Goal: Information Seeking & Learning: Learn about a topic

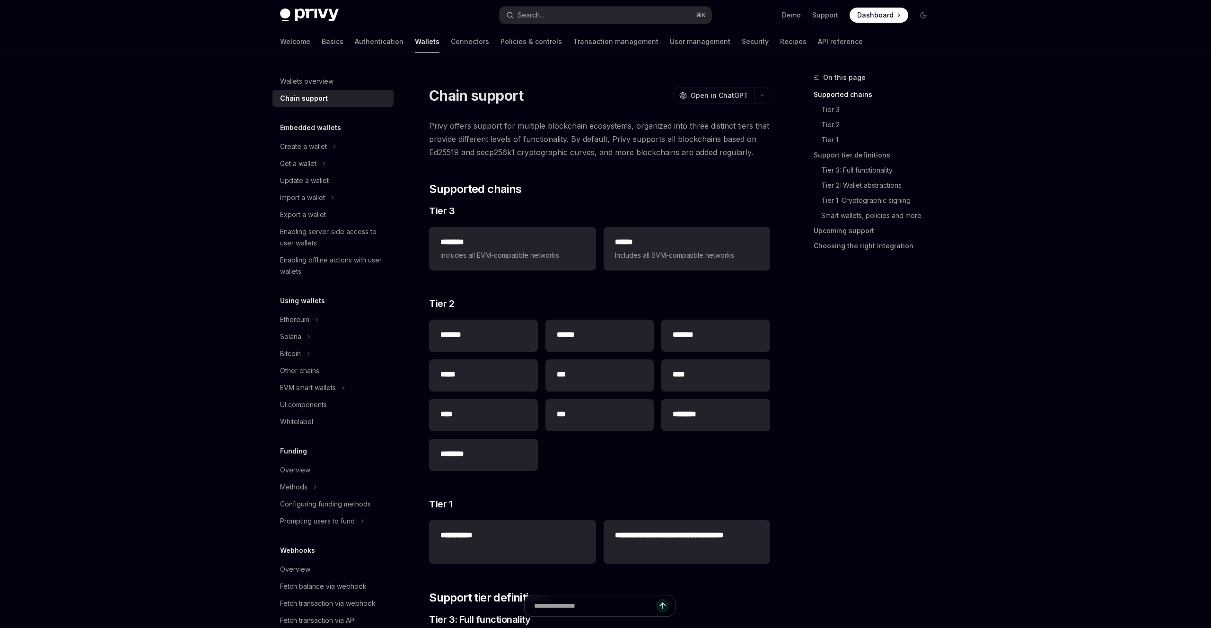
type textarea "*"
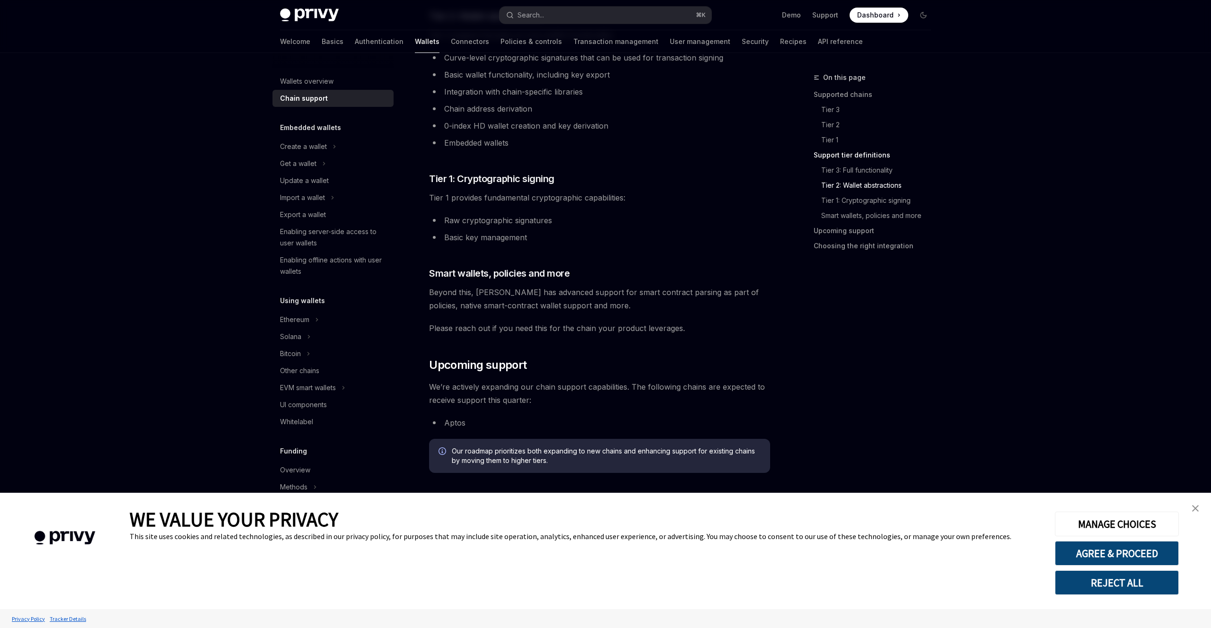
scroll to position [751, 0]
click at [896, 14] on span at bounding box center [879, 15] width 59 height 15
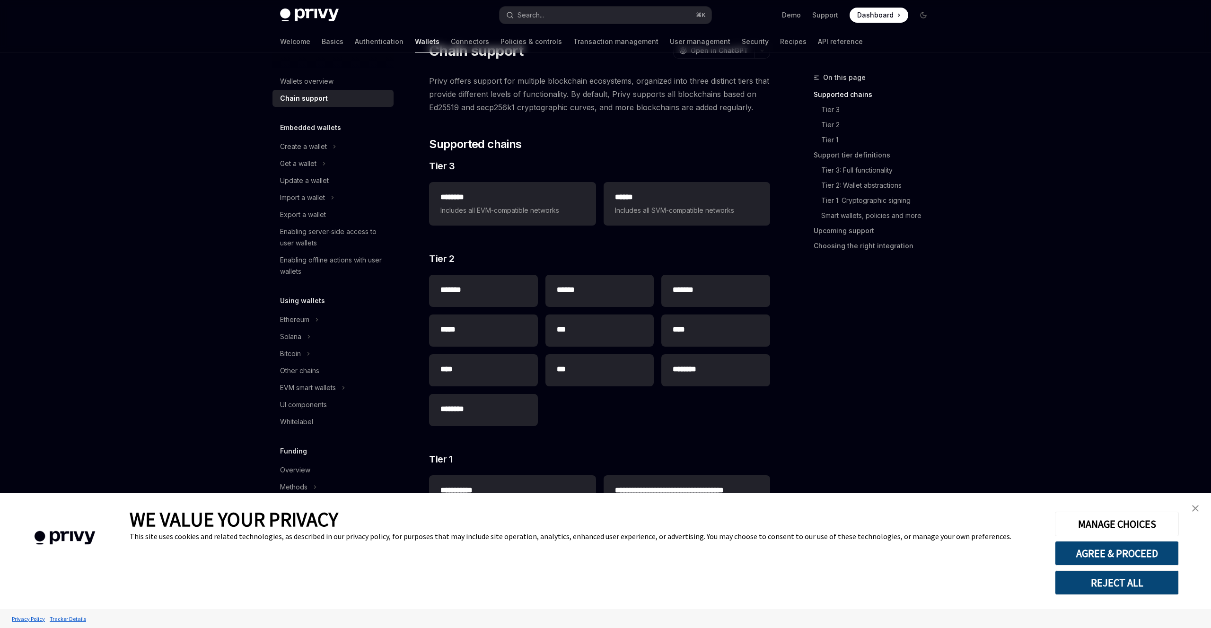
scroll to position [0, 0]
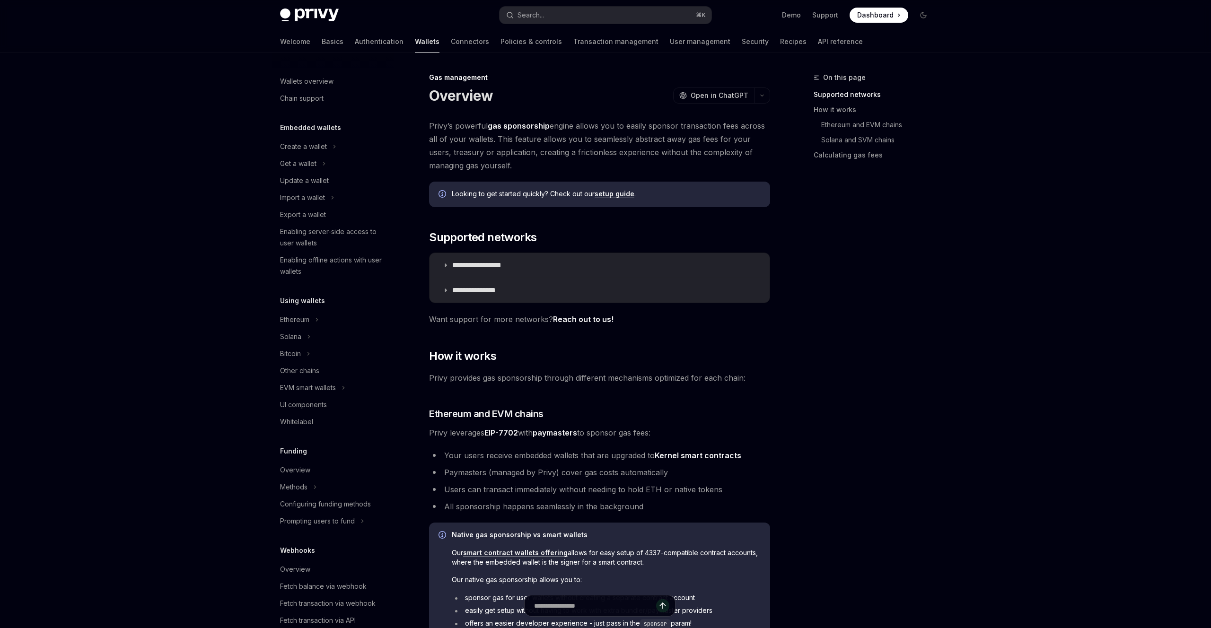
type textarea "*"
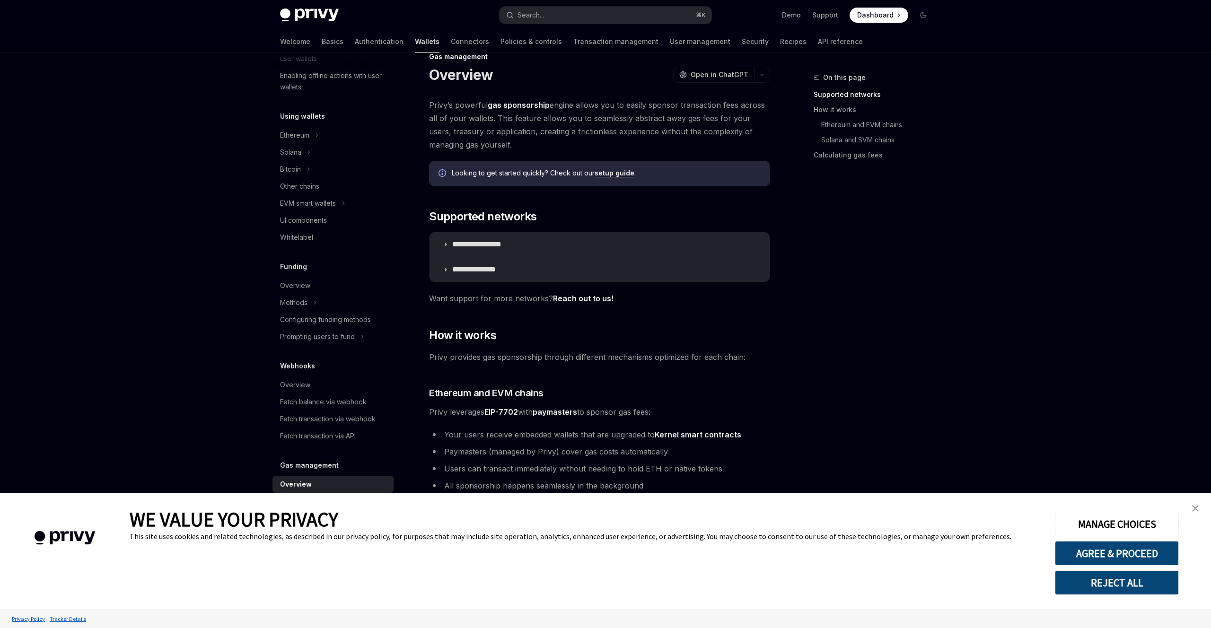
scroll to position [28, 0]
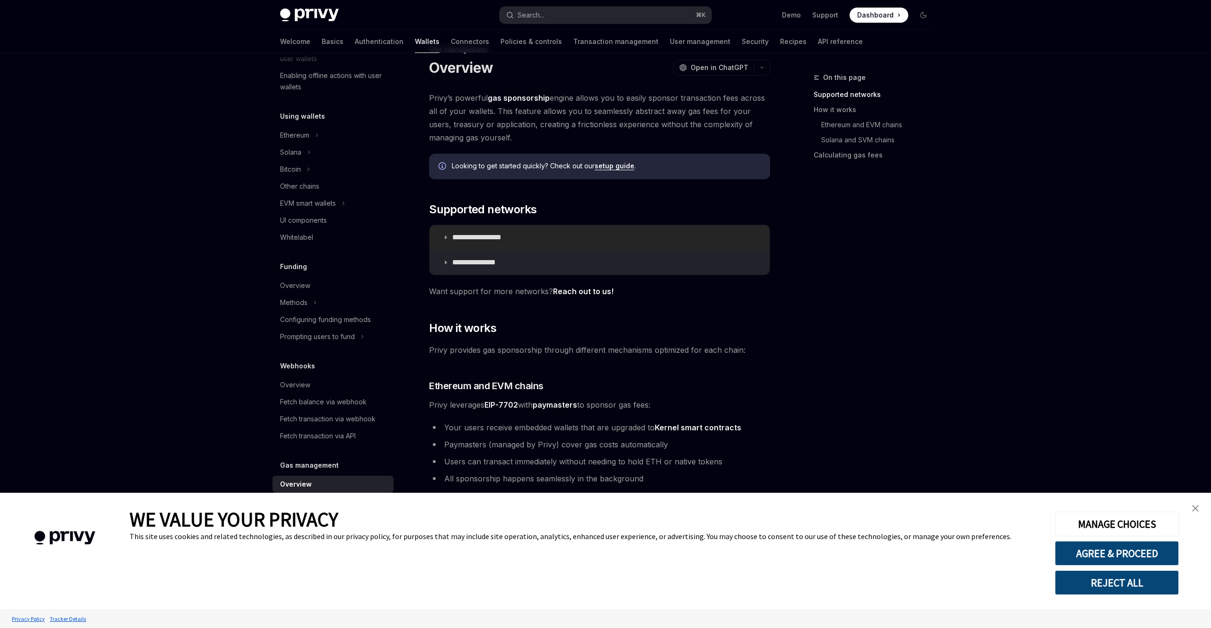
click at [452, 239] on summary "**********" at bounding box center [600, 237] width 340 height 25
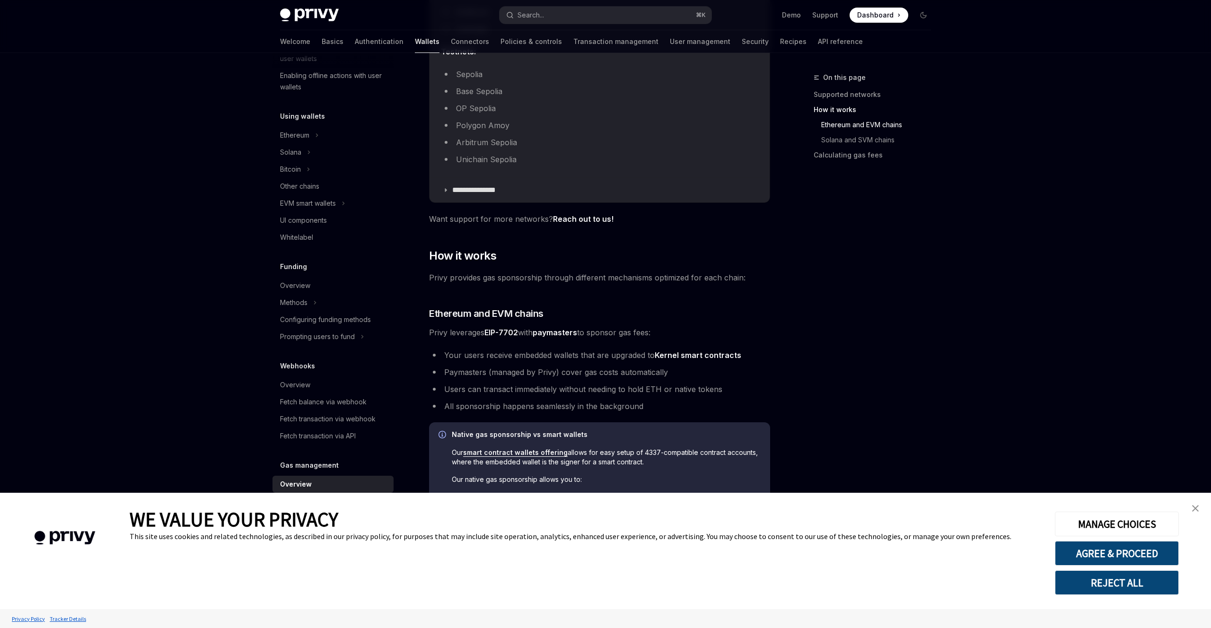
scroll to position [368, 0]
click at [1080, 561] on button "AGREE & PROCEED" at bounding box center [1117, 553] width 124 height 25
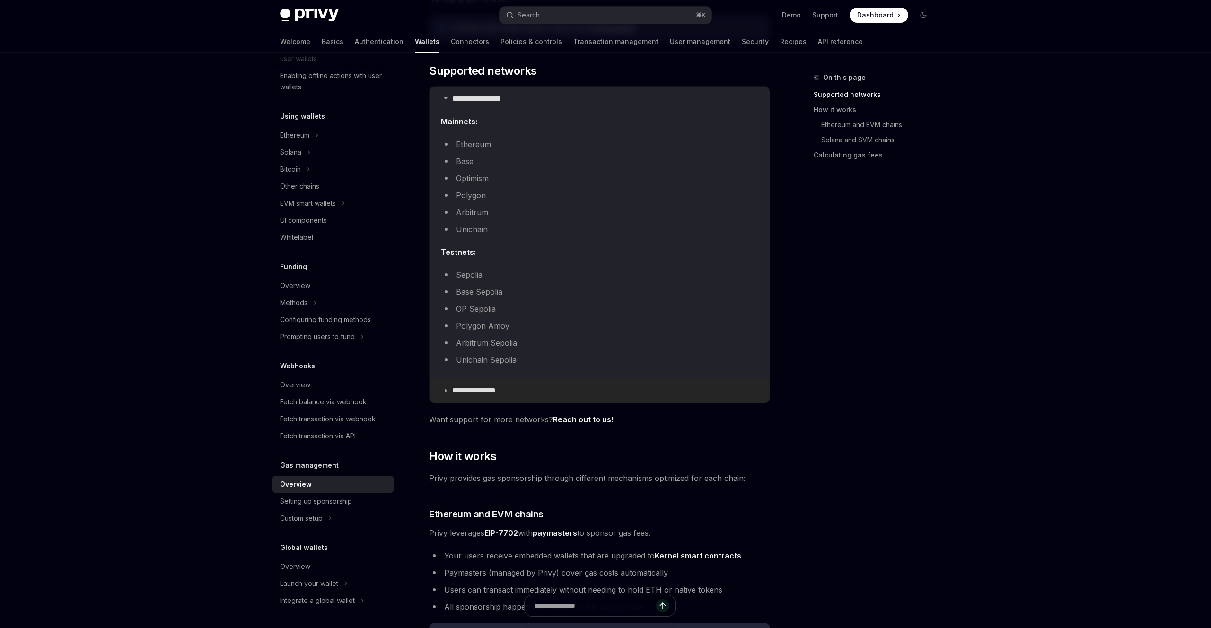
scroll to position [169, 0]
click at [468, 390] on p "**********" at bounding box center [482, 388] width 60 height 9
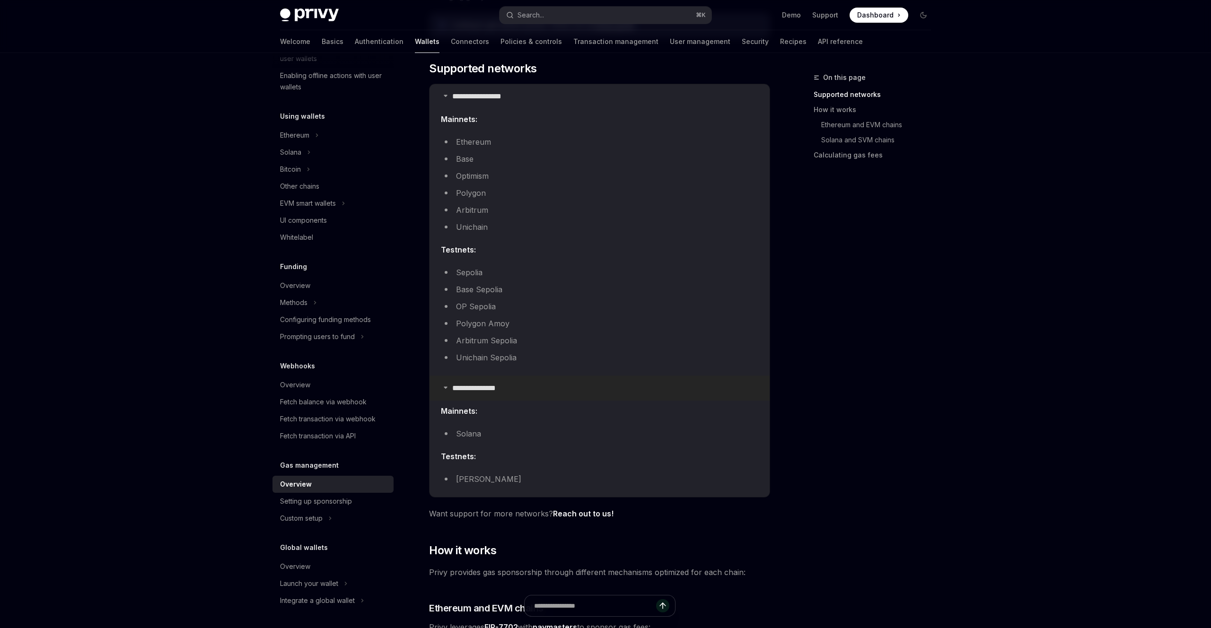
click at [466, 390] on p "**********" at bounding box center [482, 388] width 60 height 9
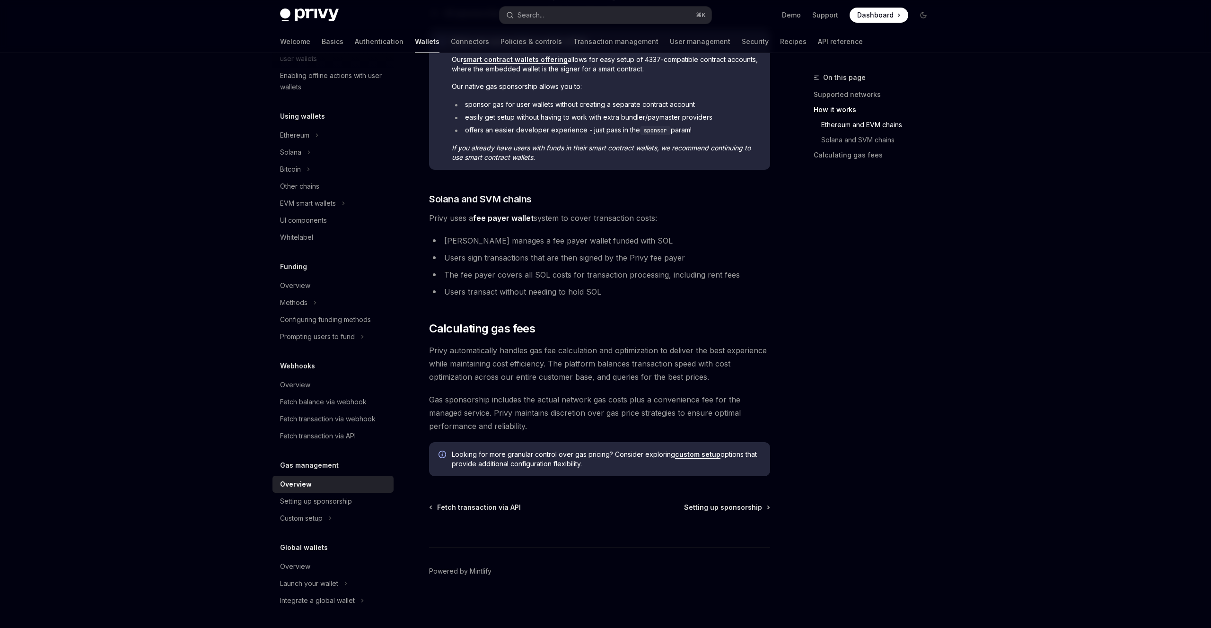
scroll to position [761, 0]
click at [324, 502] on div "Setting up sponsorship" at bounding box center [316, 501] width 72 height 11
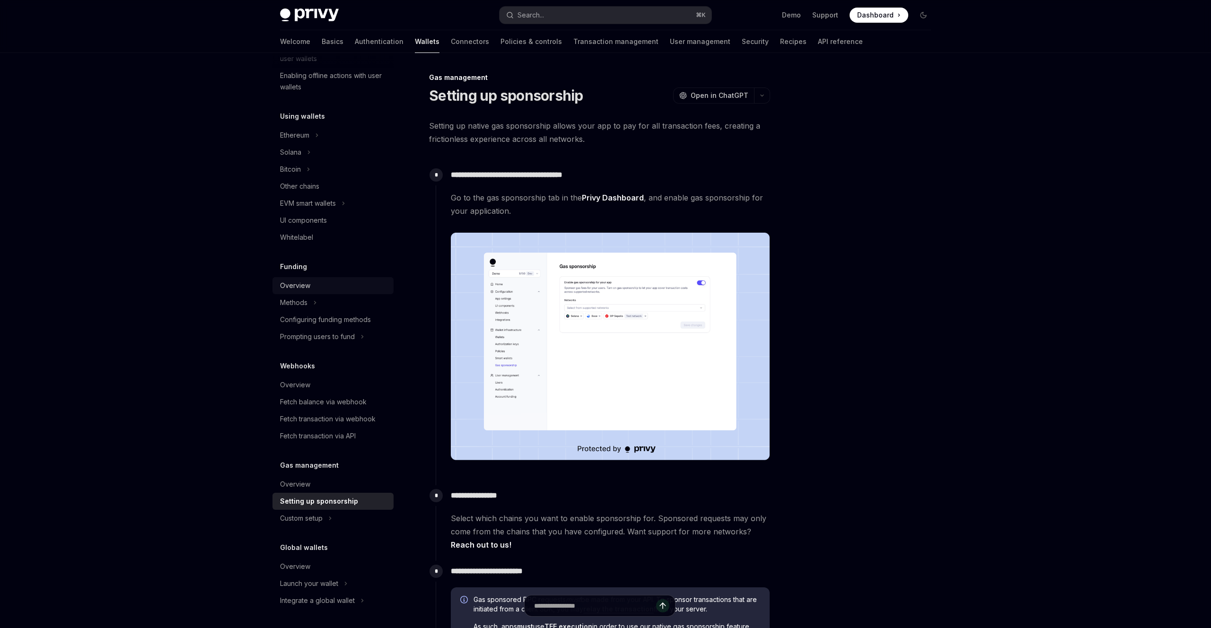
click at [298, 286] on div "Overview" at bounding box center [295, 285] width 30 height 11
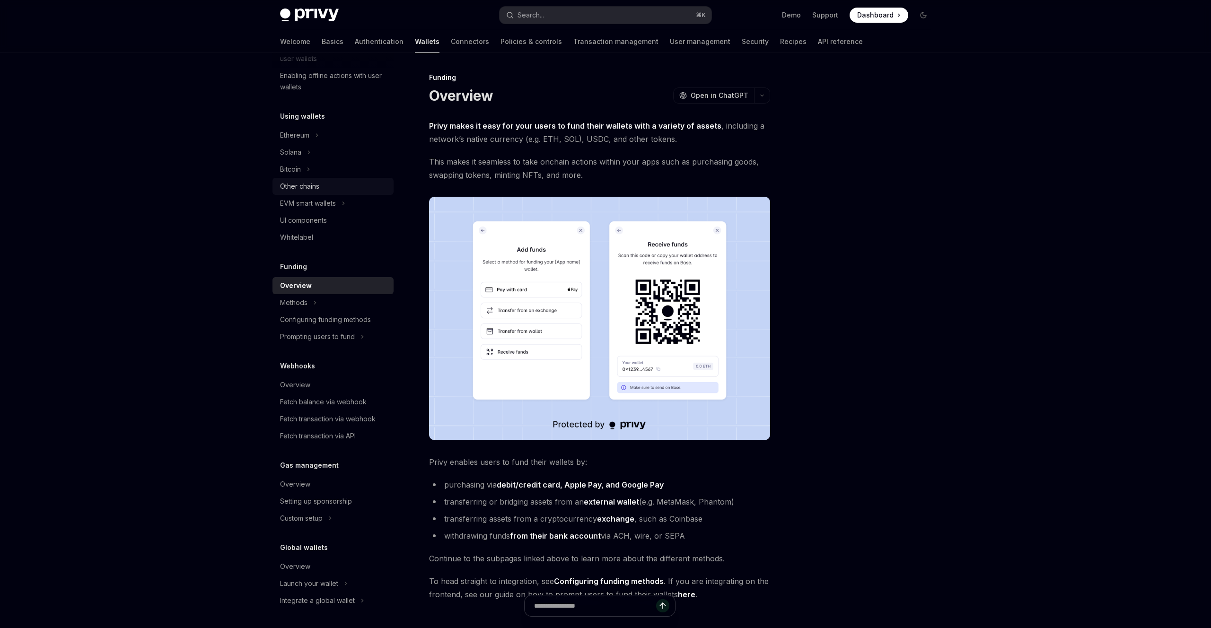
click at [319, 185] on div "Other chains" at bounding box center [299, 186] width 39 height 11
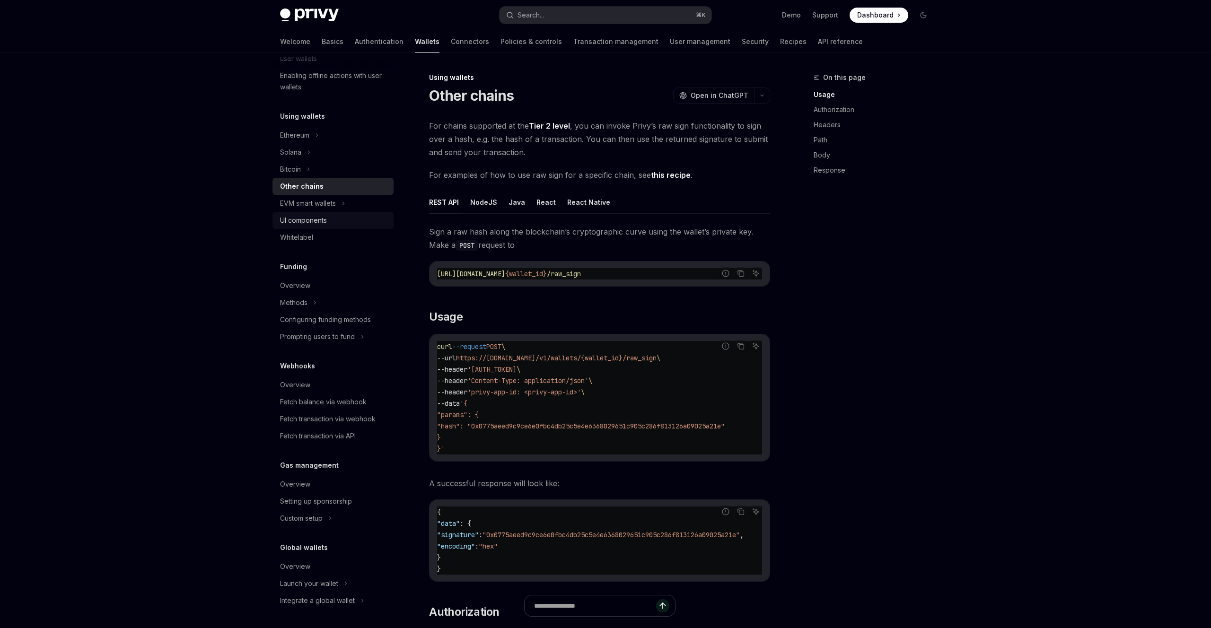
click at [316, 221] on div "UI components" at bounding box center [303, 220] width 47 height 11
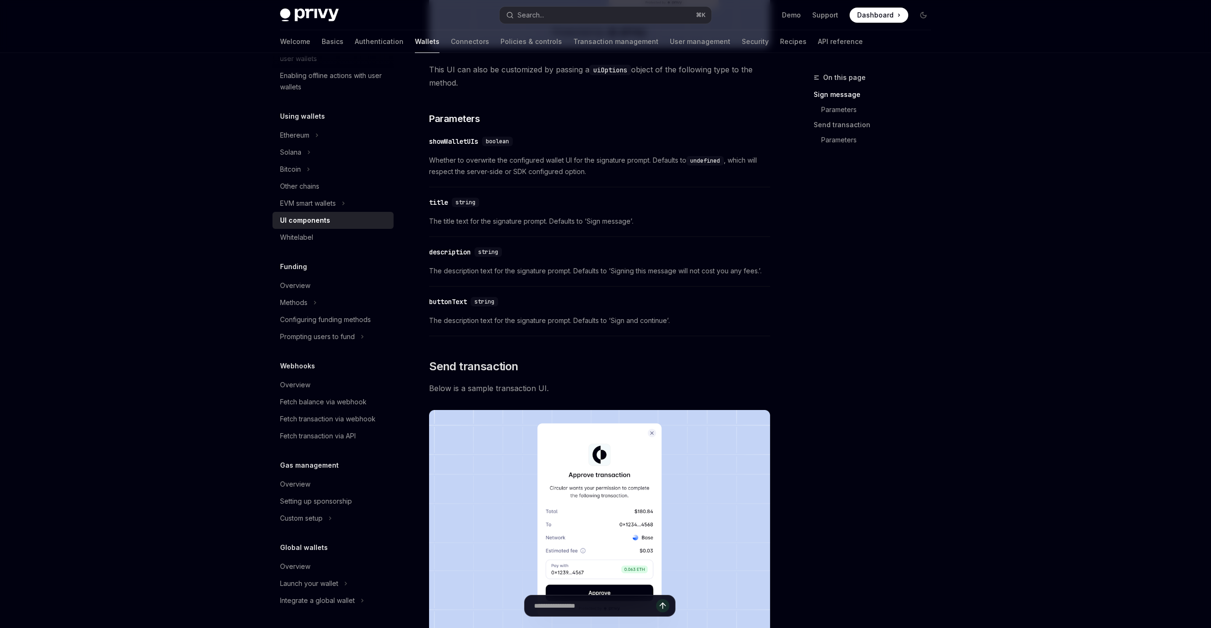
scroll to position [473, 0]
click at [307, 234] on div "Whitelabel" at bounding box center [296, 237] width 33 height 11
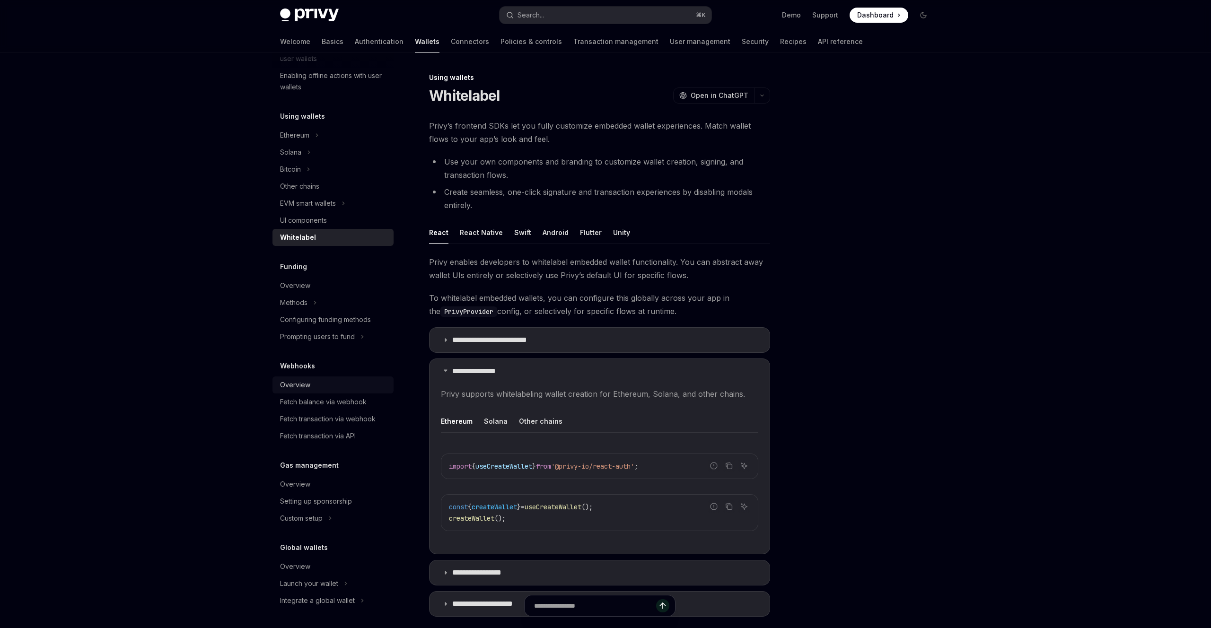
click at [306, 380] on div "Overview" at bounding box center [295, 384] width 30 height 11
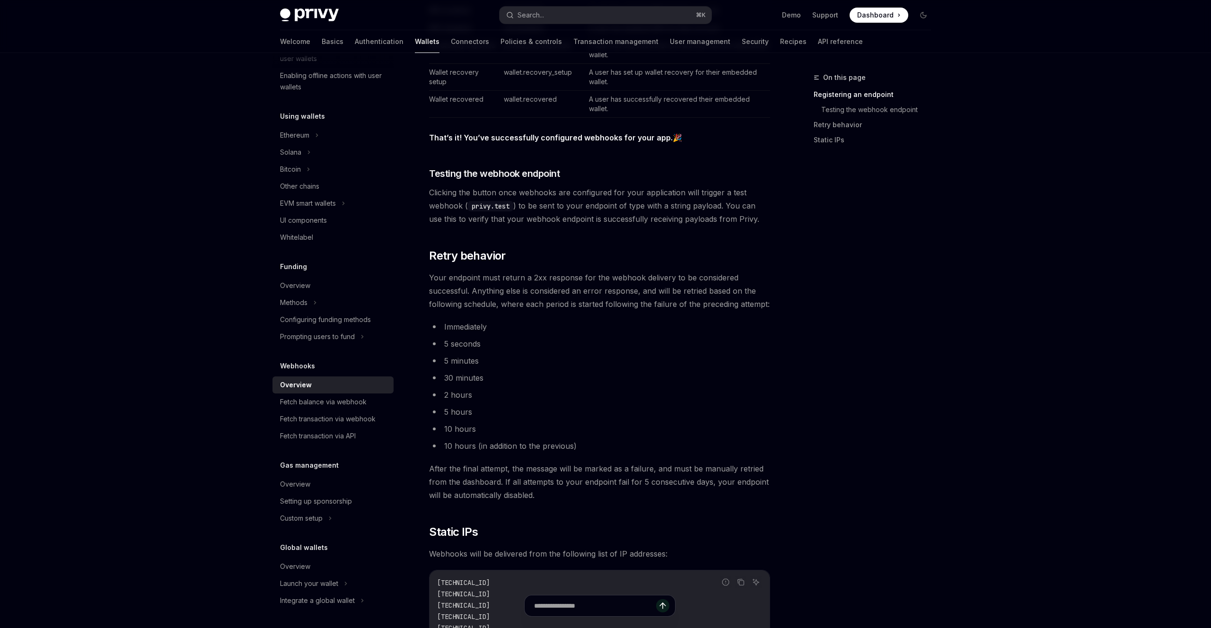
scroll to position [609, 0]
click at [304, 399] on div "Fetch balance via webhook" at bounding box center [323, 401] width 87 height 11
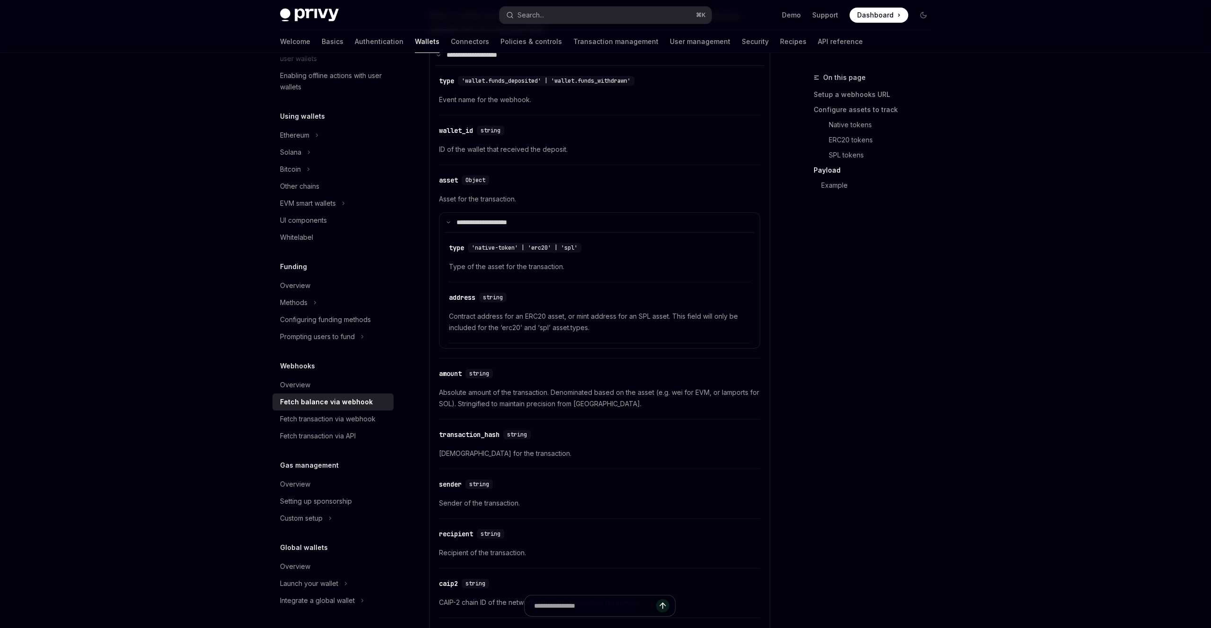
scroll to position [895, 0]
click at [301, 570] on div "Overview" at bounding box center [295, 566] width 30 height 11
type textarea "*"
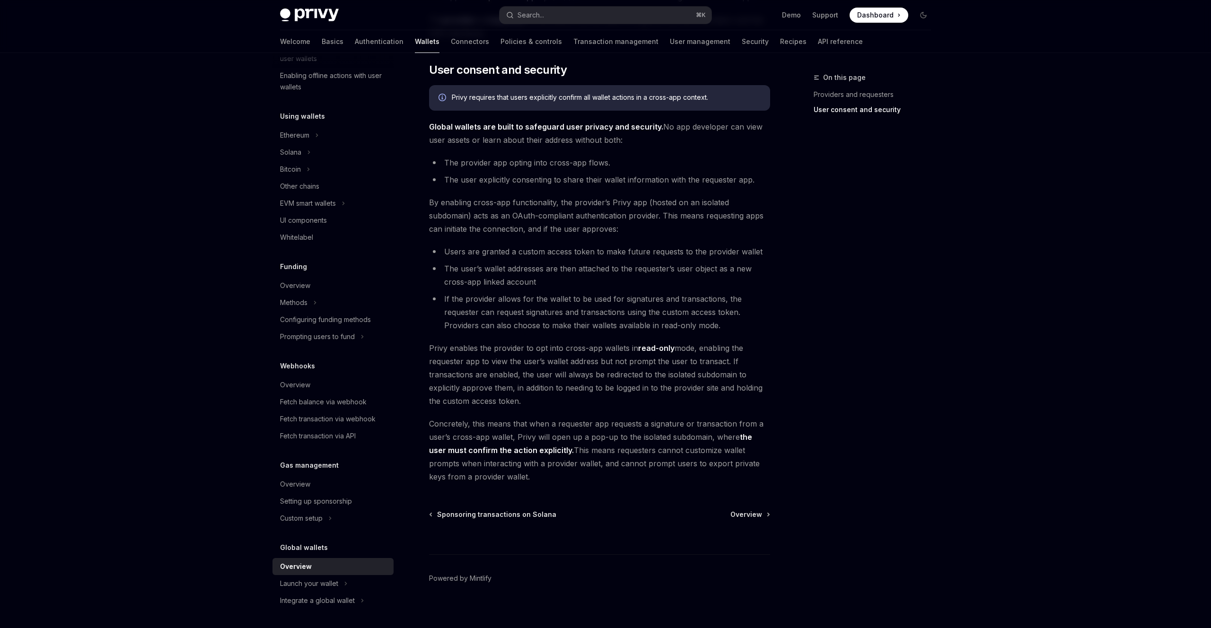
scroll to position [583, 0]
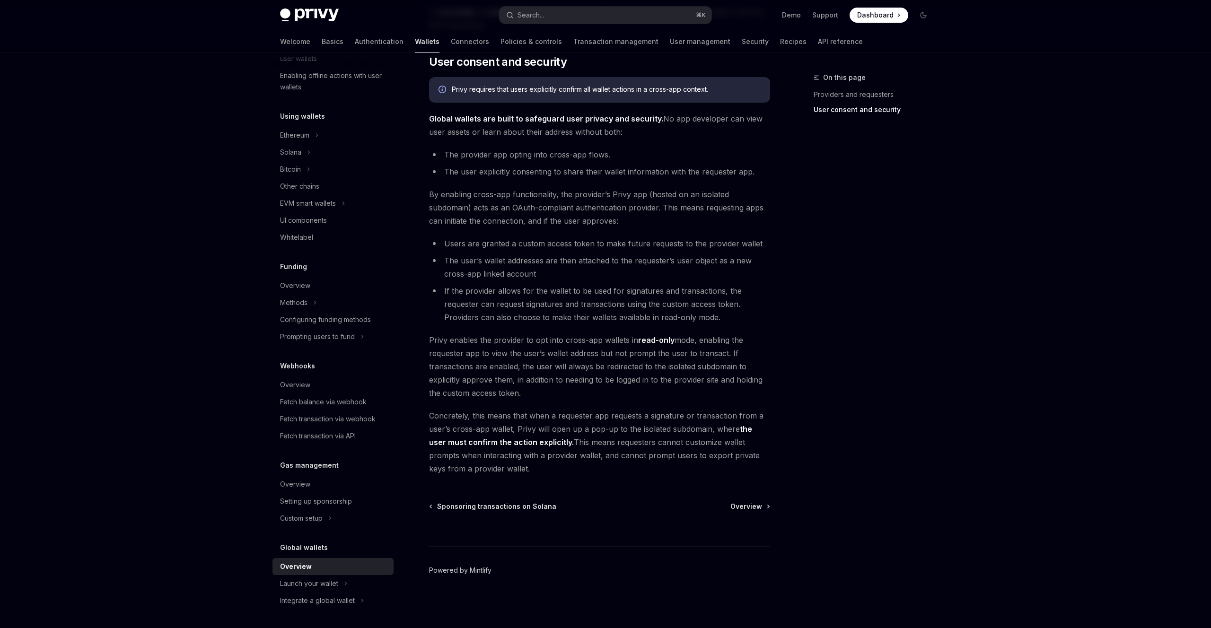
click at [487, 573] on link "Powered by Mintlify" at bounding box center [460, 570] width 62 height 9
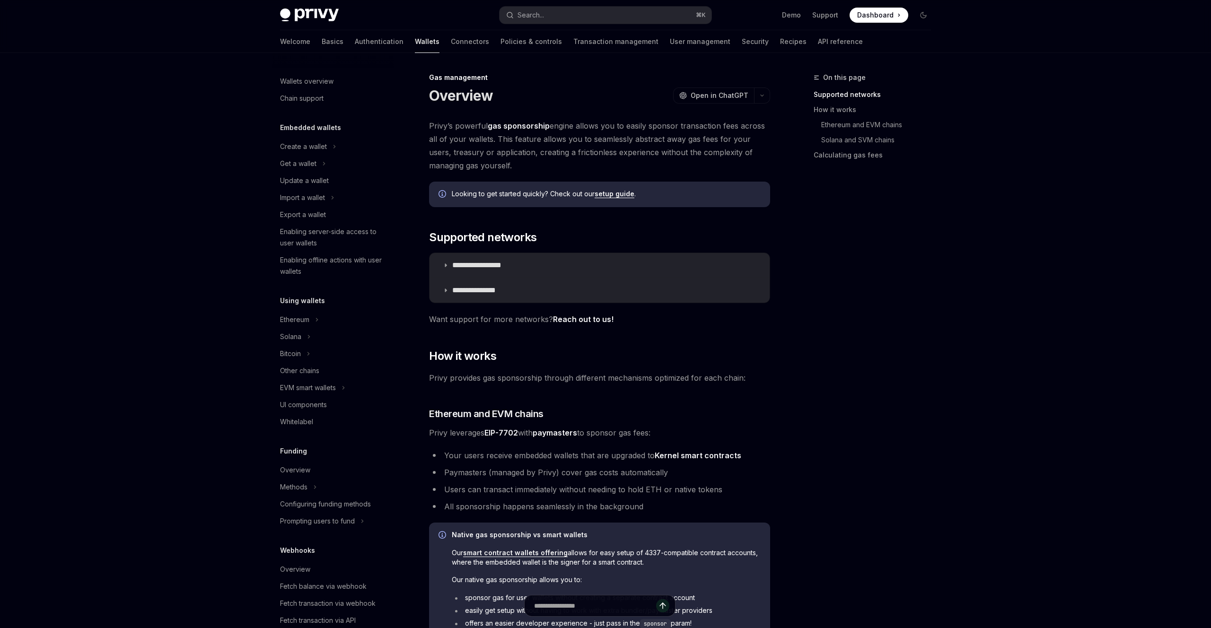
scroll to position [184, 0]
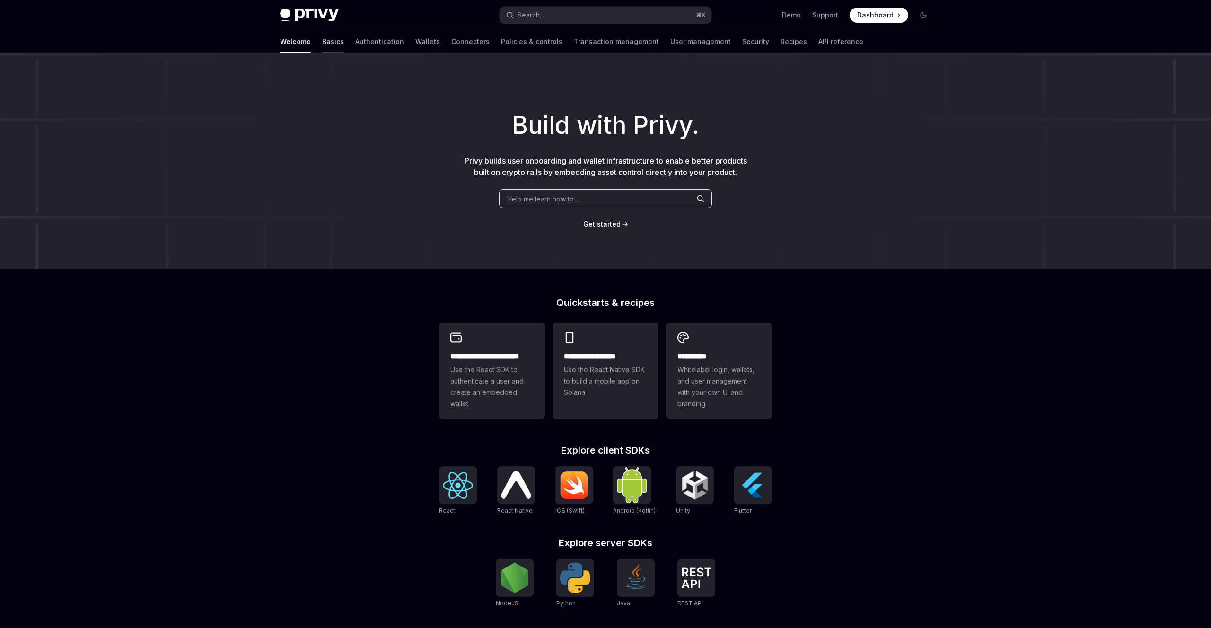
click at [322, 43] on link "Basics" at bounding box center [333, 41] width 22 height 23
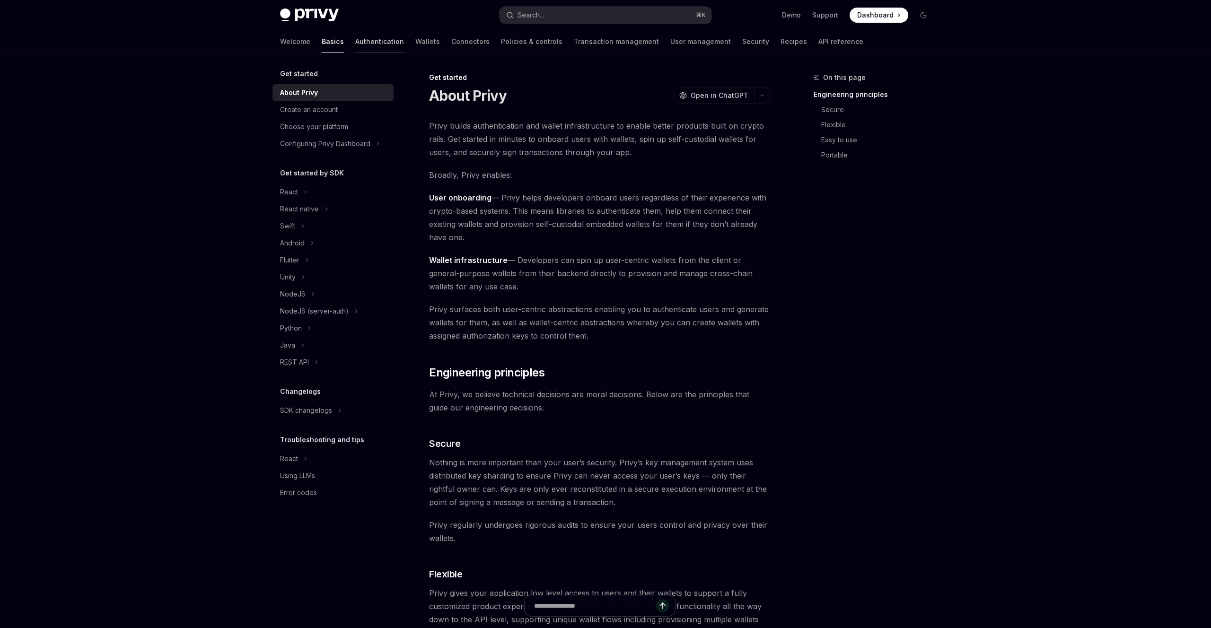
click at [355, 39] on link "Authentication" at bounding box center [379, 41] width 49 height 23
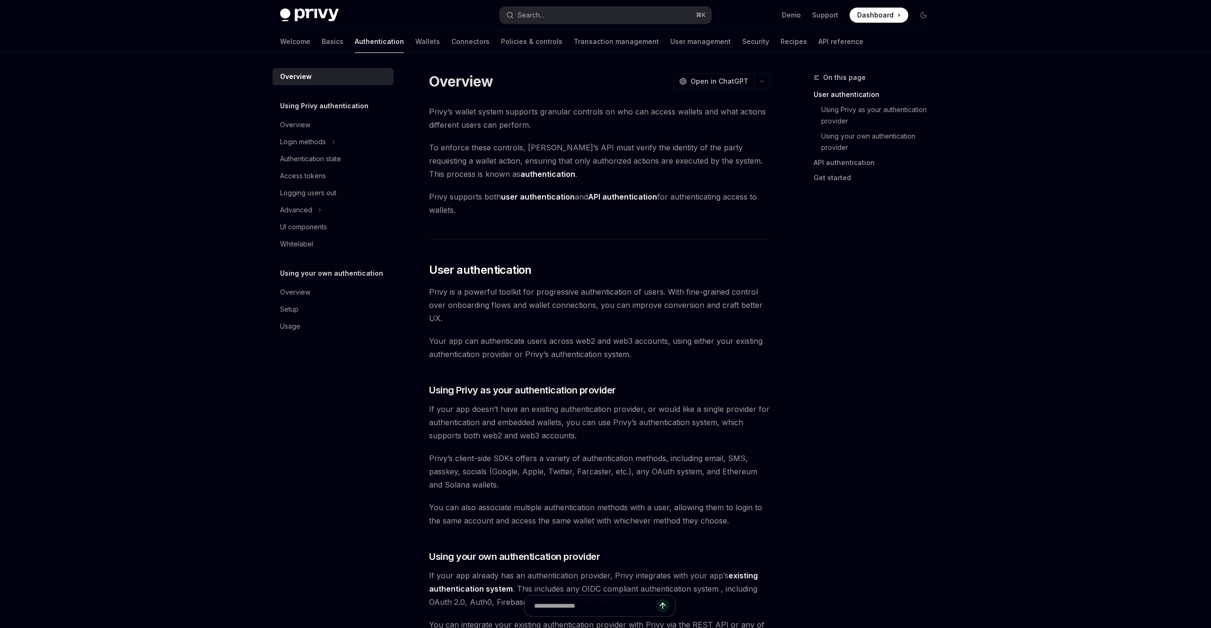
click at [396, 41] on div "Welcome Basics Authentication Wallets Connectors Policies & controls Transactio…" at bounding box center [571, 41] width 583 height 23
click at [415, 43] on link "Wallets" at bounding box center [427, 41] width 25 height 23
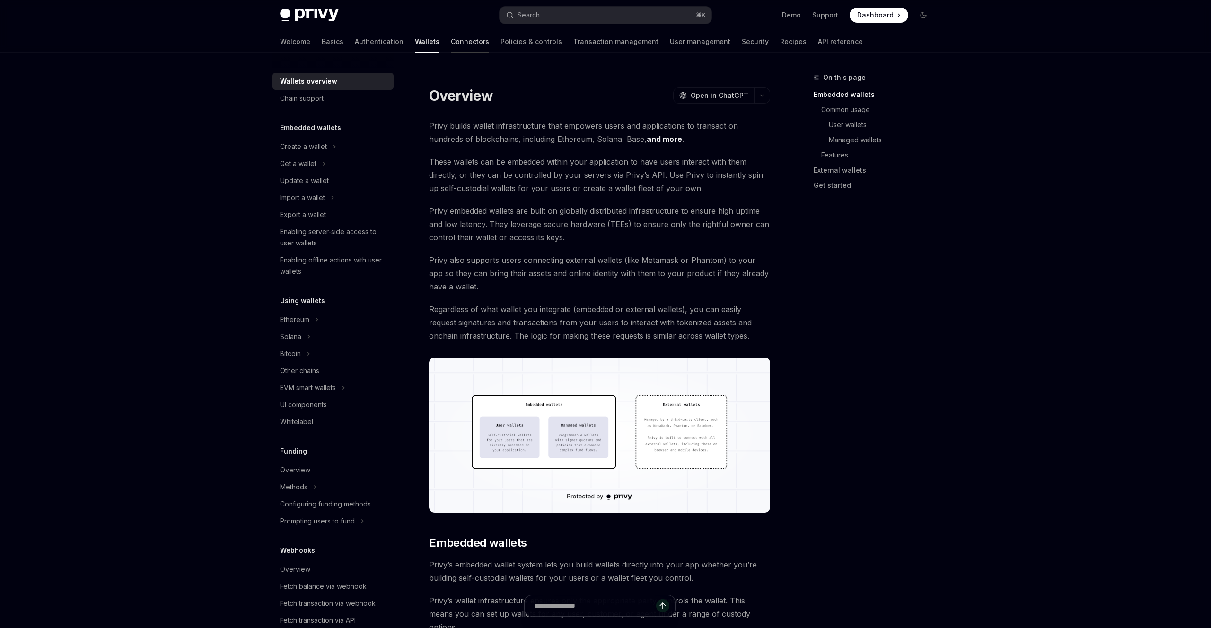
click at [451, 43] on link "Connectors" at bounding box center [470, 41] width 38 height 23
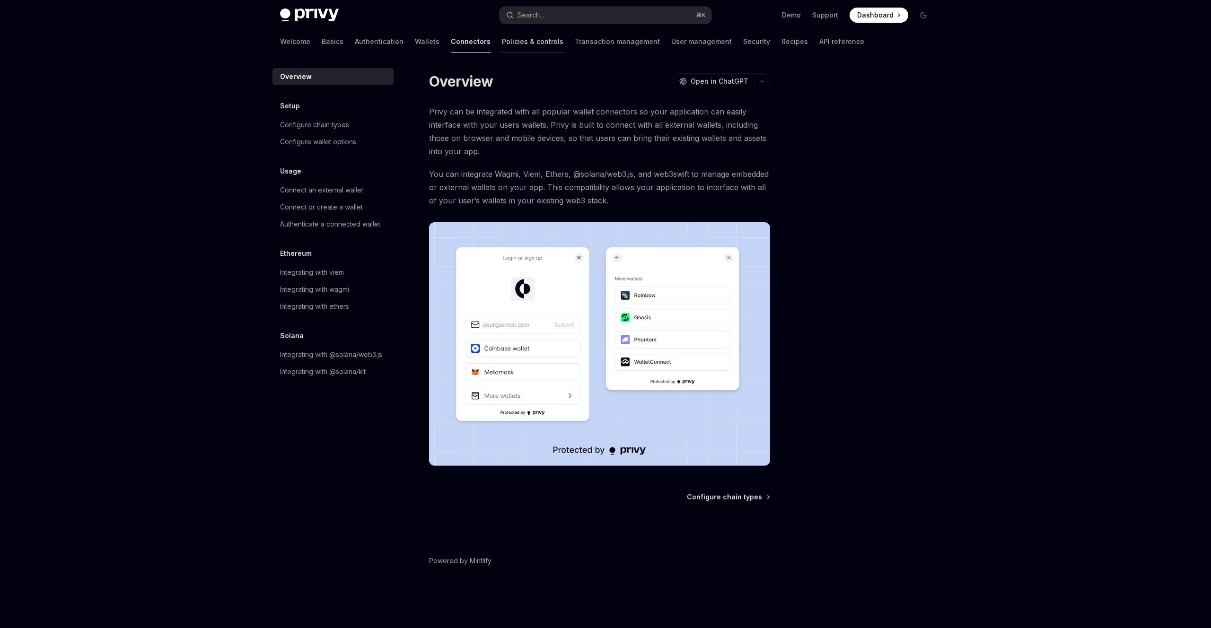
click at [502, 41] on link "Policies & controls" at bounding box center [532, 41] width 61 height 23
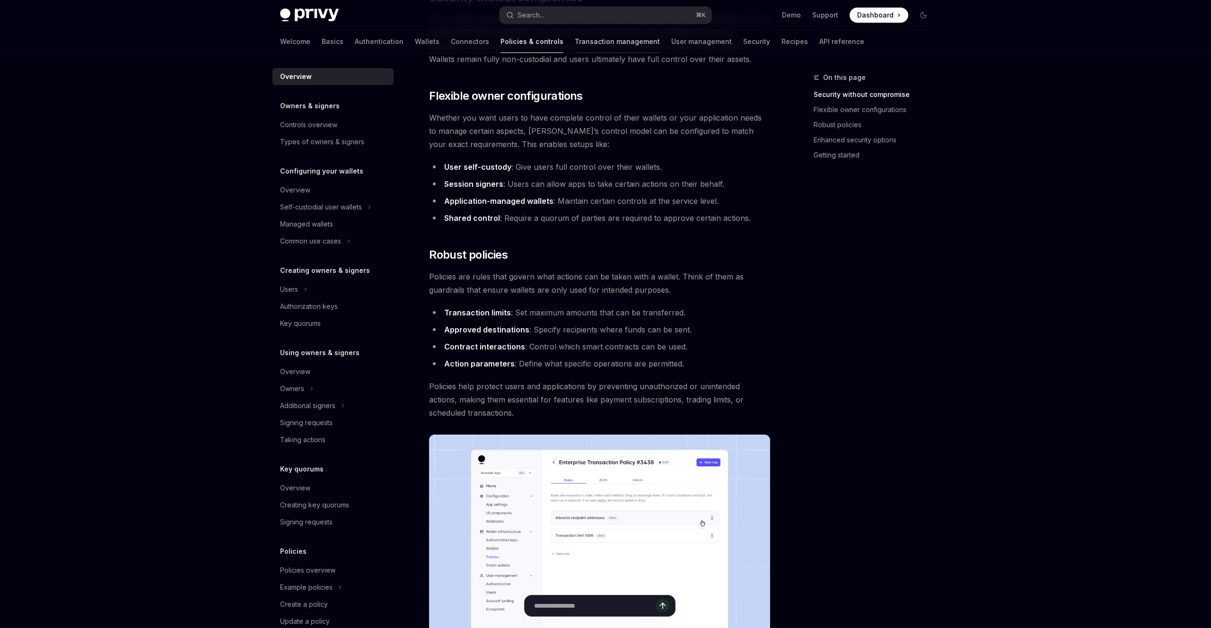
click at [575, 36] on link "Transaction management" at bounding box center [617, 41] width 85 height 23
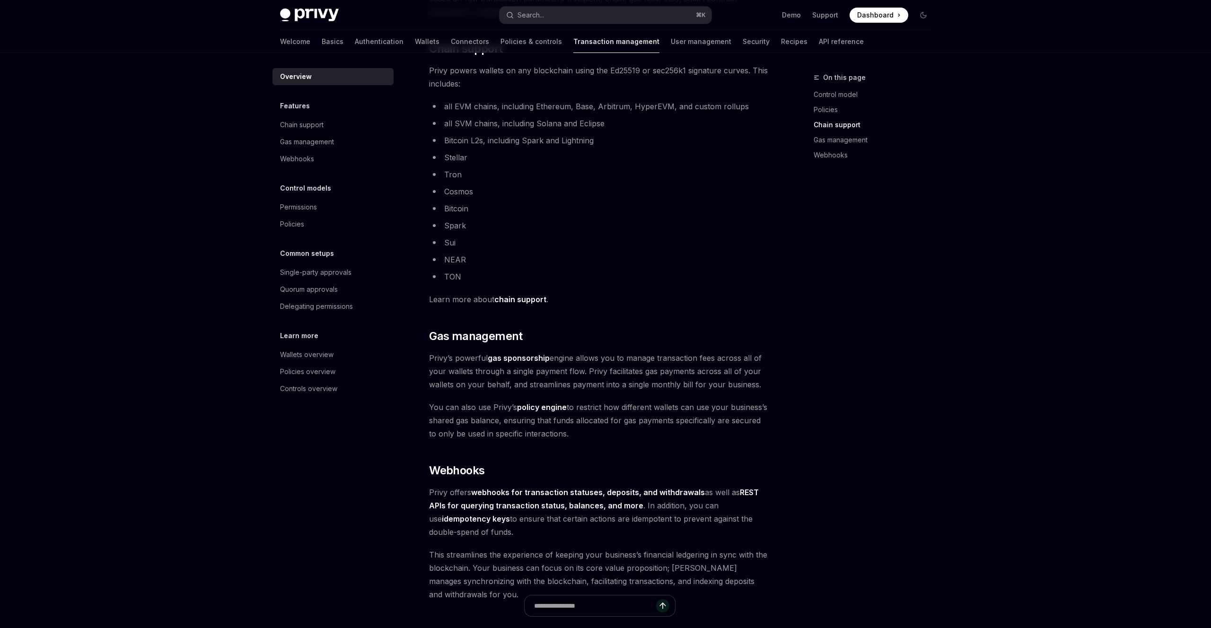
scroll to position [537, 0]
click at [671, 45] on link "User management" at bounding box center [701, 41] width 61 height 23
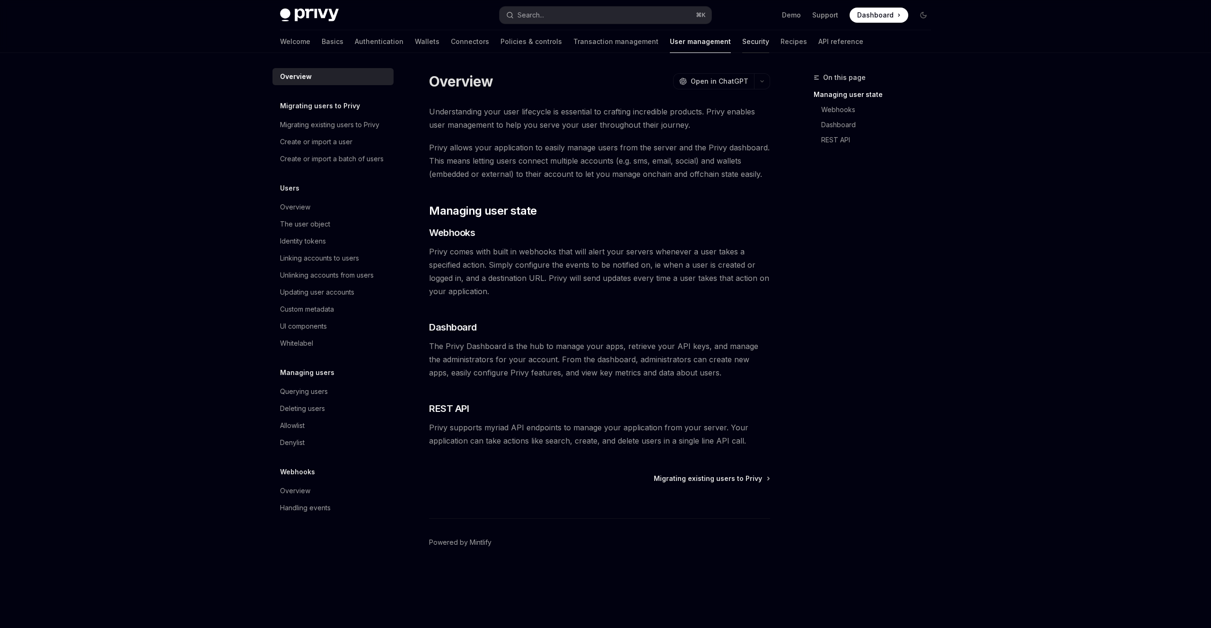
click at [742, 41] on link "Security" at bounding box center [755, 41] width 27 height 23
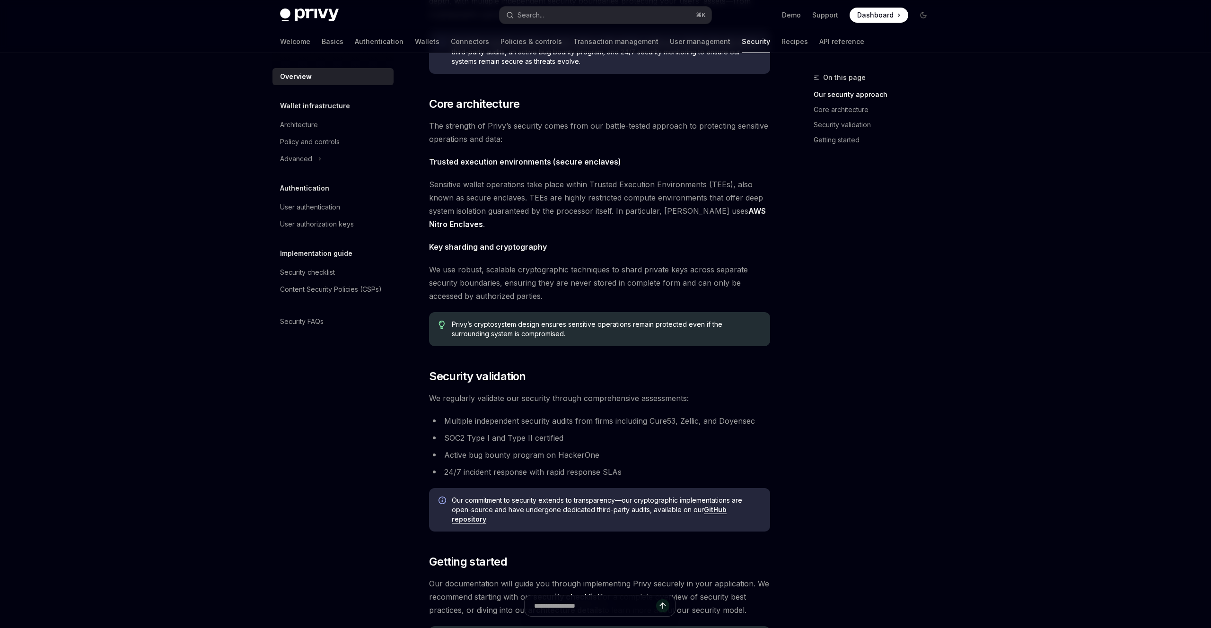
scroll to position [290, 0]
click at [781, 47] on link "Recipes" at bounding box center [794, 41] width 26 height 23
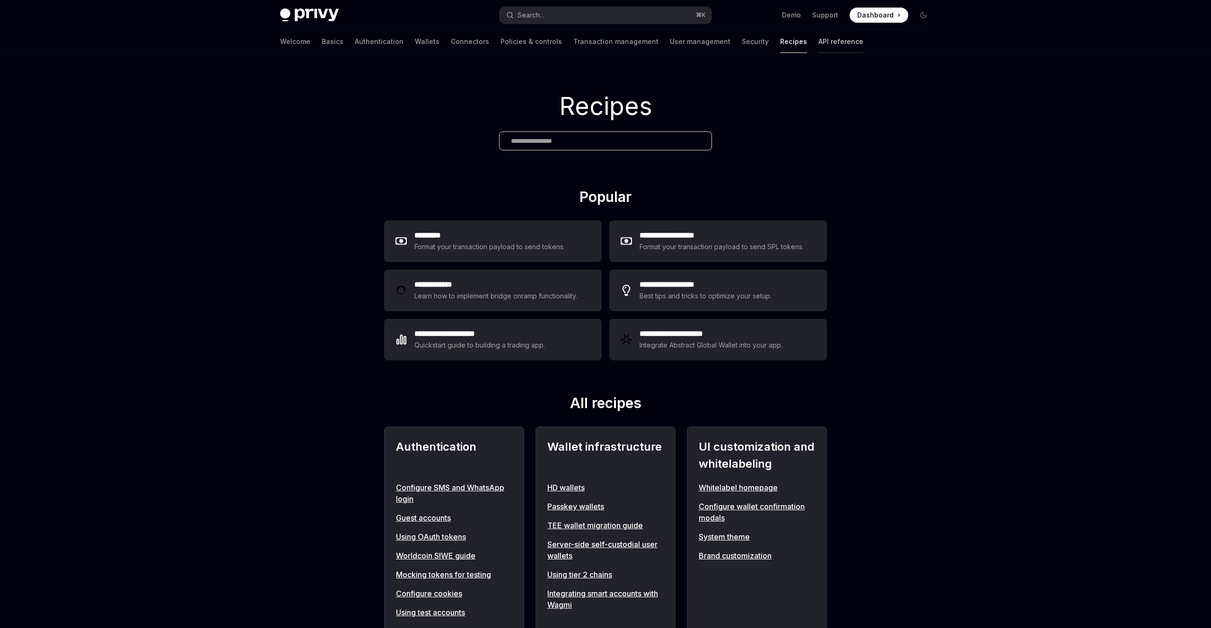
click at [818, 44] on link "API reference" at bounding box center [840, 41] width 45 height 23
type textarea "*"
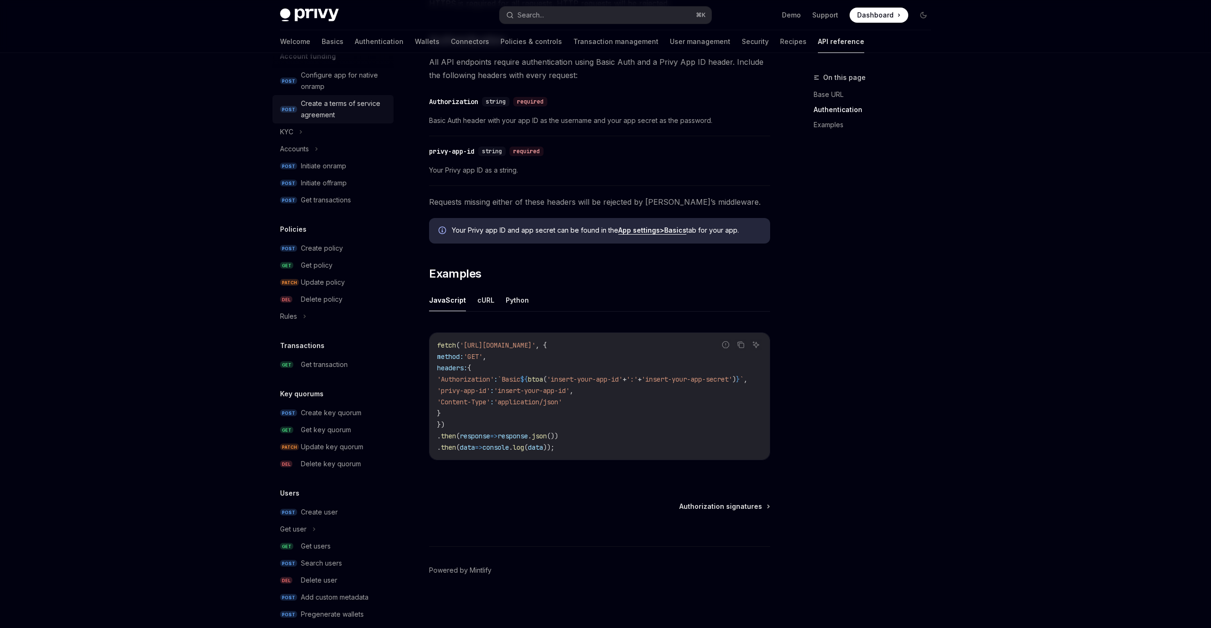
scroll to position [366, 0]
